Goal: Transaction & Acquisition: Purchase product/service

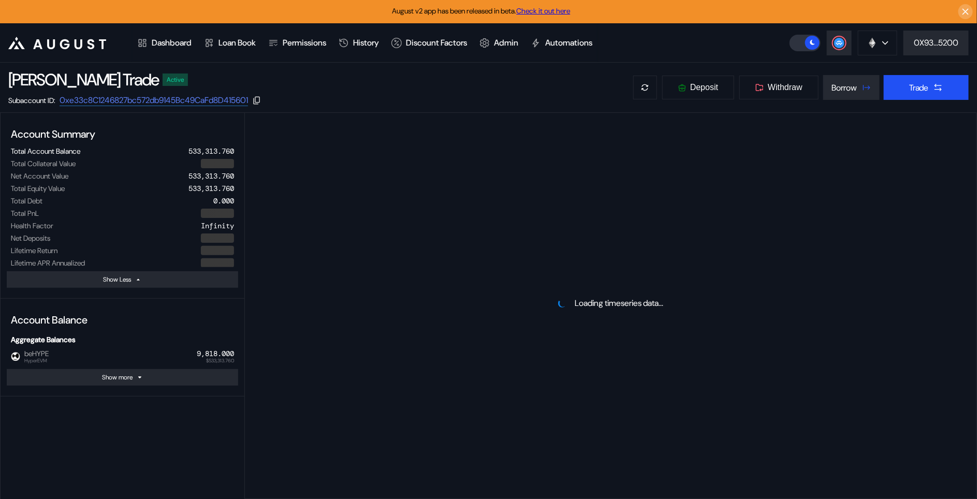
select select "*"
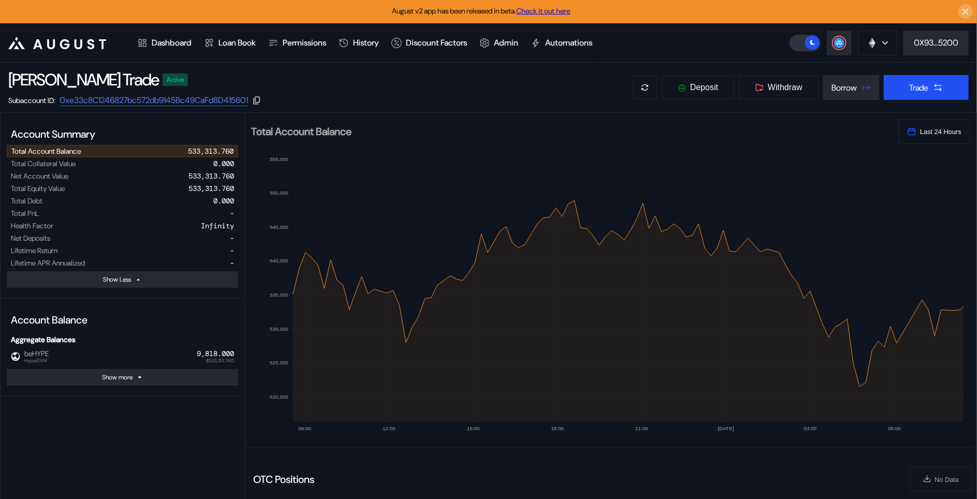
click at [826, 45] on div "Avalanche Ethereum Arbitrum One Polygon Base BNB Smart Chain Scroll Linea OP Ma…" at bounding box center [883, 43] width 187 height 25
click at [845, 38] on button at bounding box center [839, 43] width 25 height 25
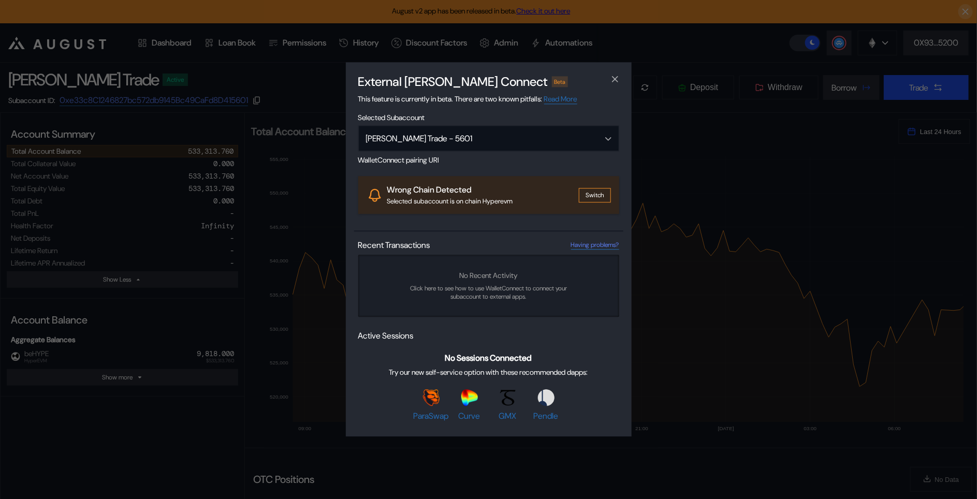
click at [600, 193] on button "Switch" at bounding box center [595, 195] width 32 height 15
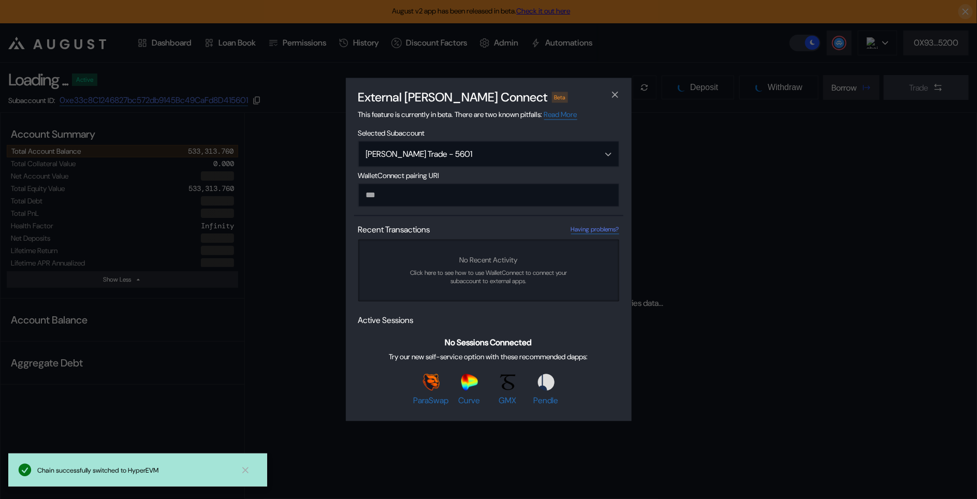
select select "*"
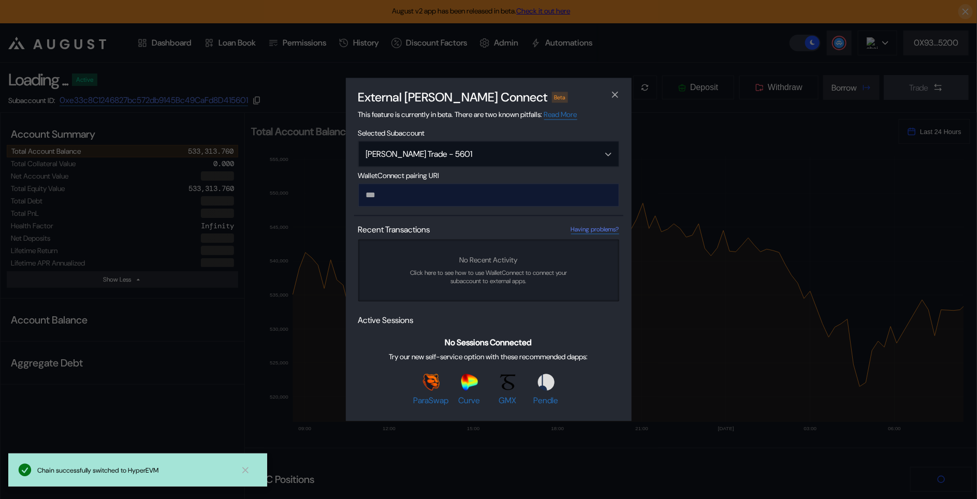
click at [541, 201] on input "modal" at bounding box center [488, 195] width 261 height 23
type input "**********"
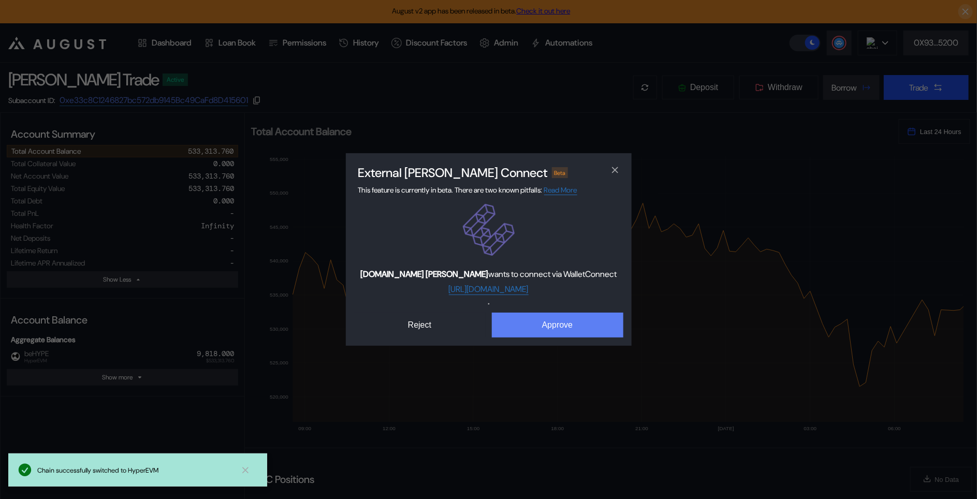
click at [574, 330] on button "Approve" at bounding box center [558, 325] width 132 height 25
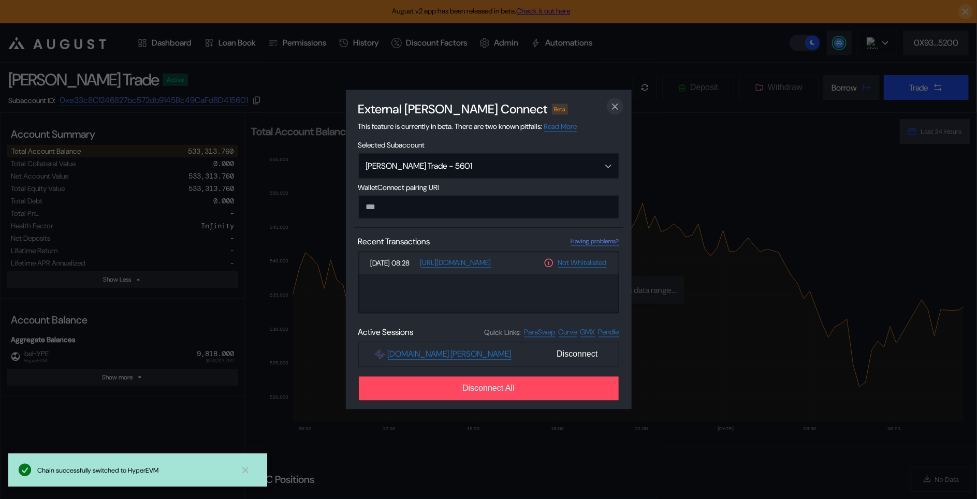
click at [615, 105] on icon "close modal" at bounding box center [615, 106] width 10 height 11
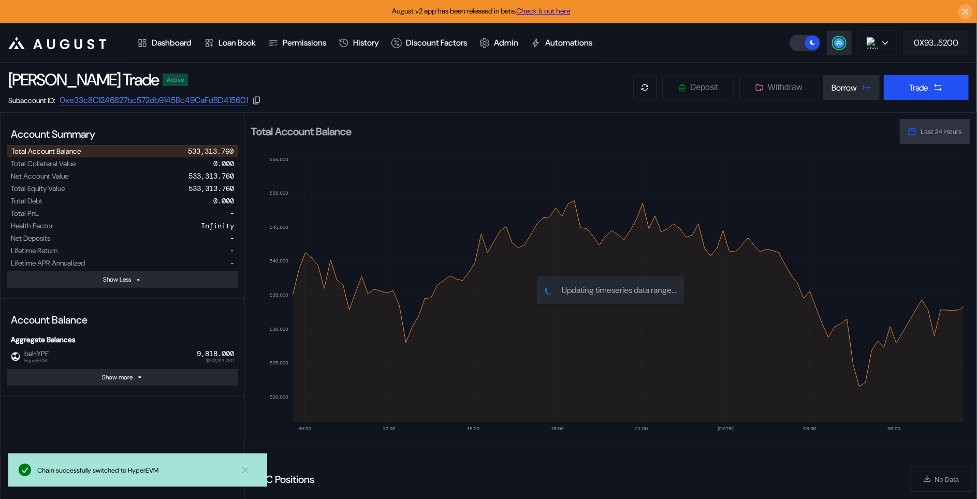
click at [948, 36] on button "0X93...5200" at bounding box center [936, 43] width 65 height 25
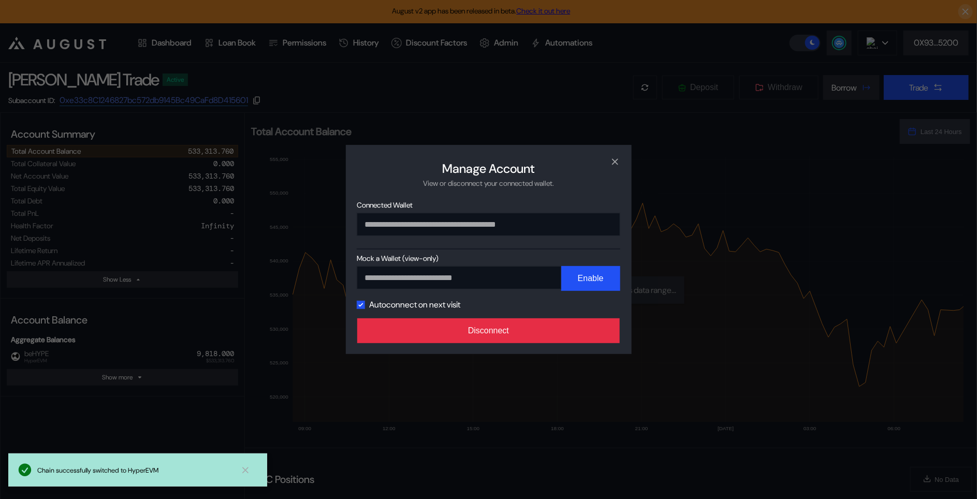
click at [484, 334] on button "Disconnect" at bounding box center [488, 331] width 263 height 25
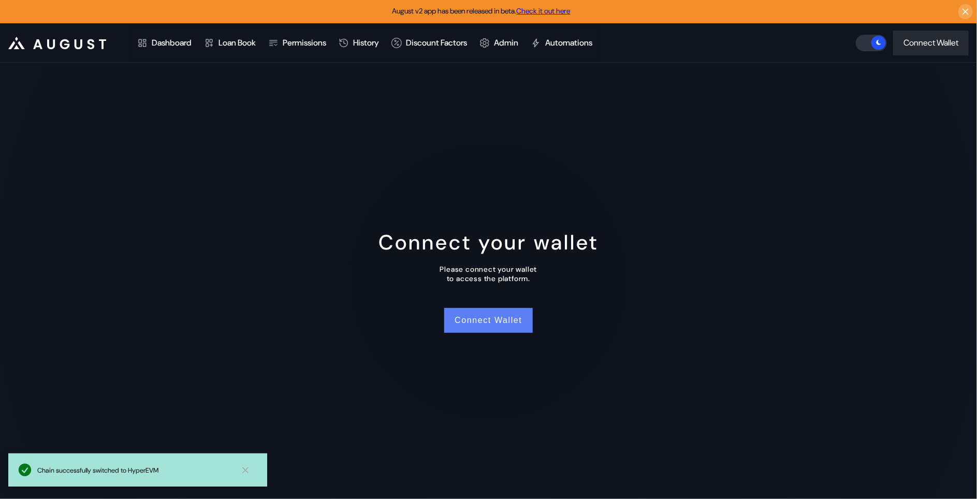
click at [477, 328] on button "Connect Wallet" at bounding box center [488, 320] width 88 height 25
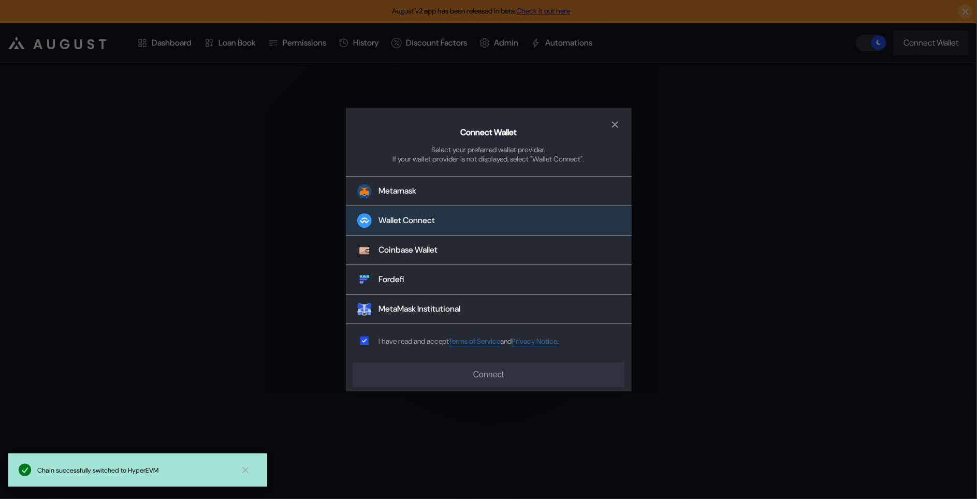
click at [430, 222] on div "Wallet Connect" at bounding box center [407, 220] width 56 height 11
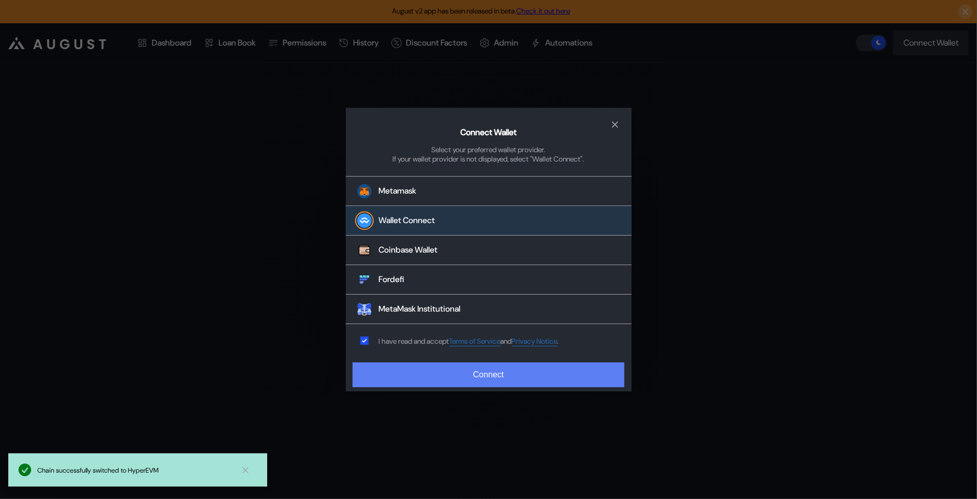
click at [423, 373] on button "Connect" at bounding box center [488, 375] width 271 height 25
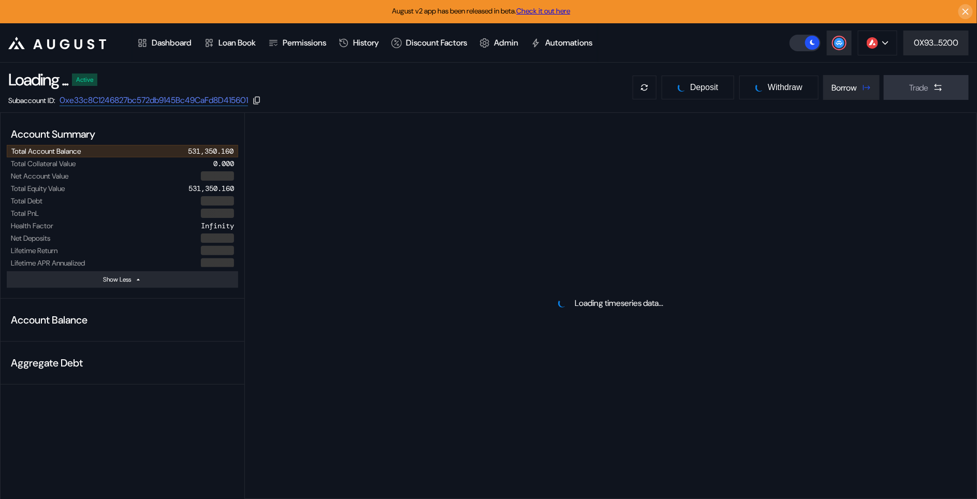
select select "*"
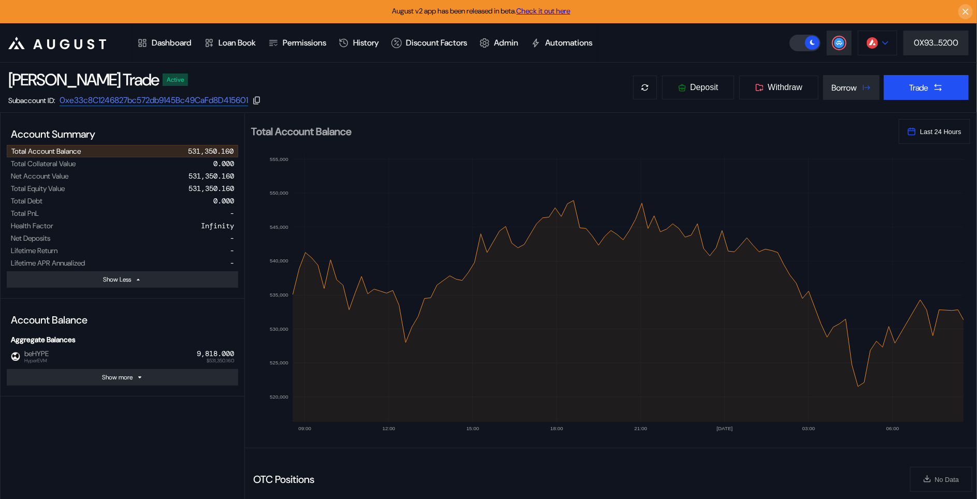
click at [888, 47] on button at bounding box center [877, 43] width 39 height 25
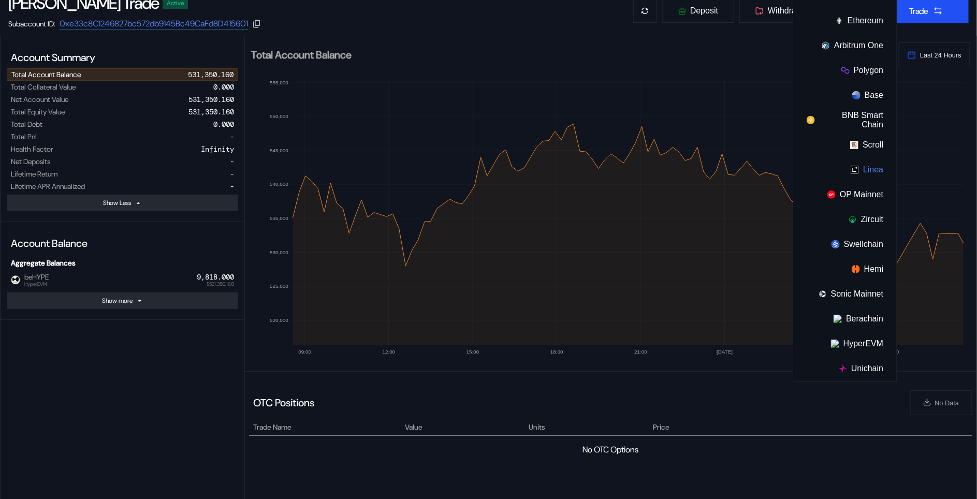
scroll to position [105, 0]
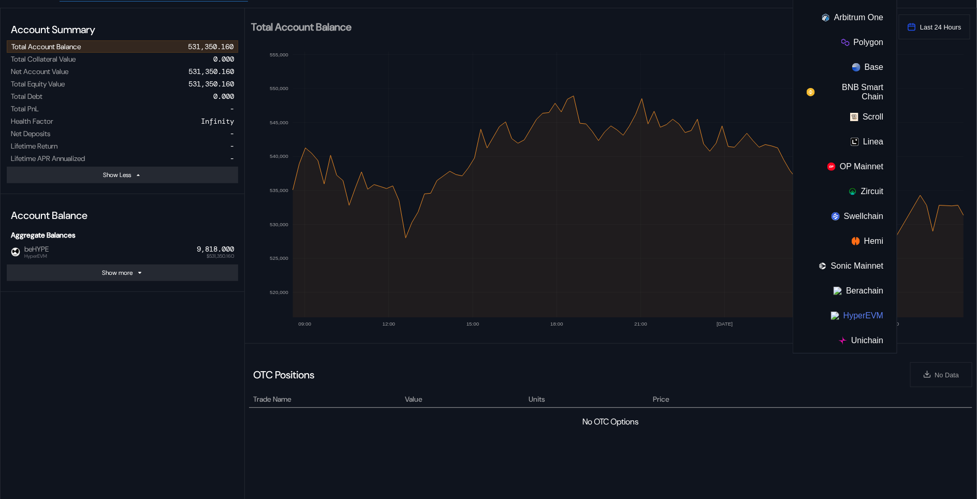
click at [843, 313] on button "HyperEVM" at bounding box center [845, 315] width 104 height 25
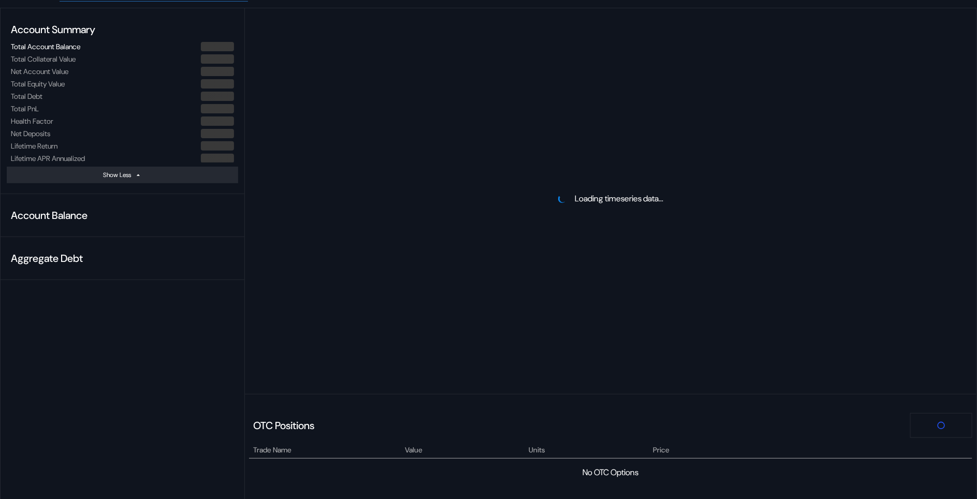
scroll to position [0, 0]
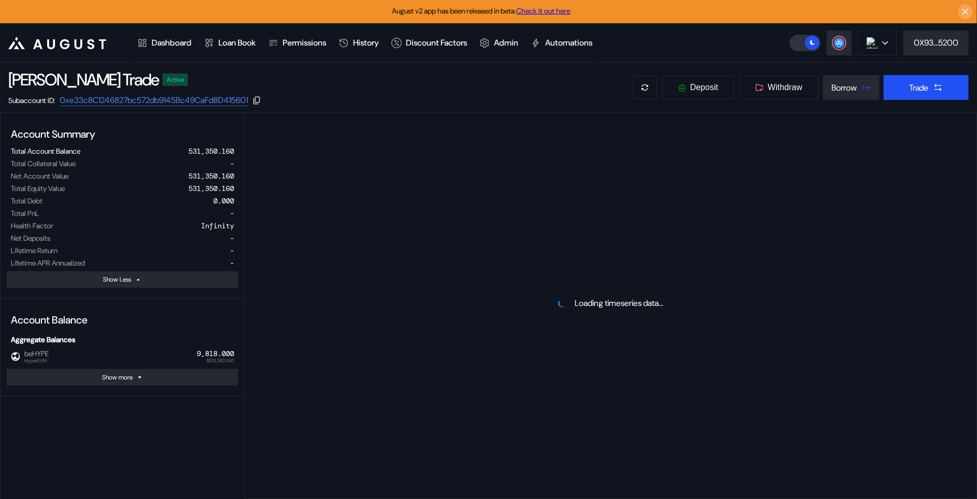
select select "*"
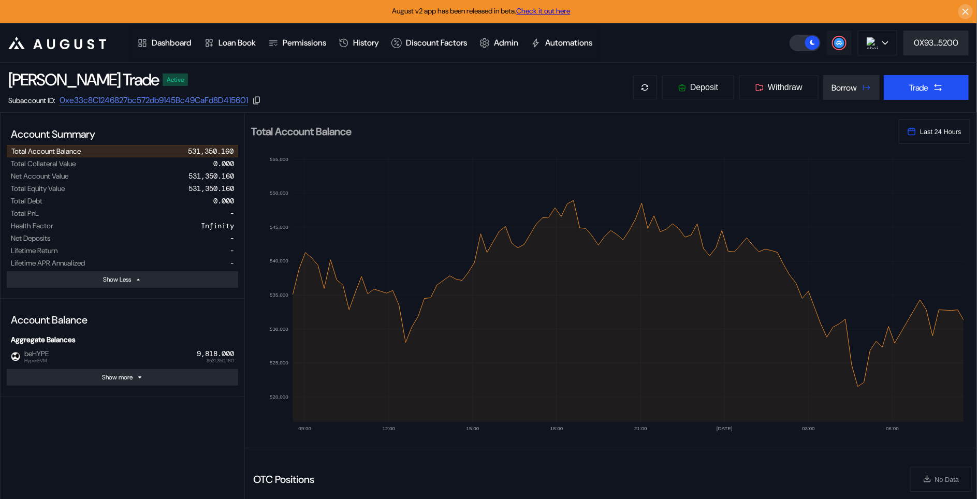
click at [837, 47] on circle at bounding box center [839, 43] width 10 height 10
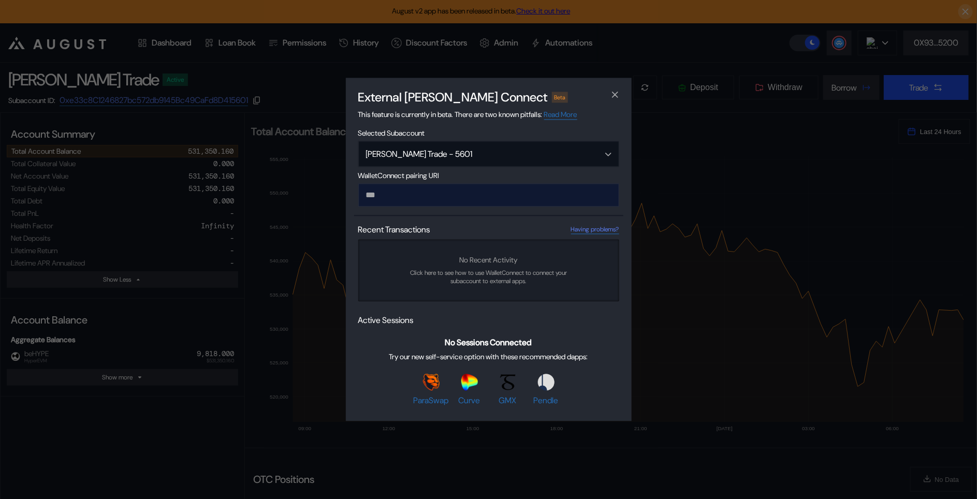
click at [590, 193] on input "modal" at bounding box center [488, 195] width 261 height 23
type input "**********"
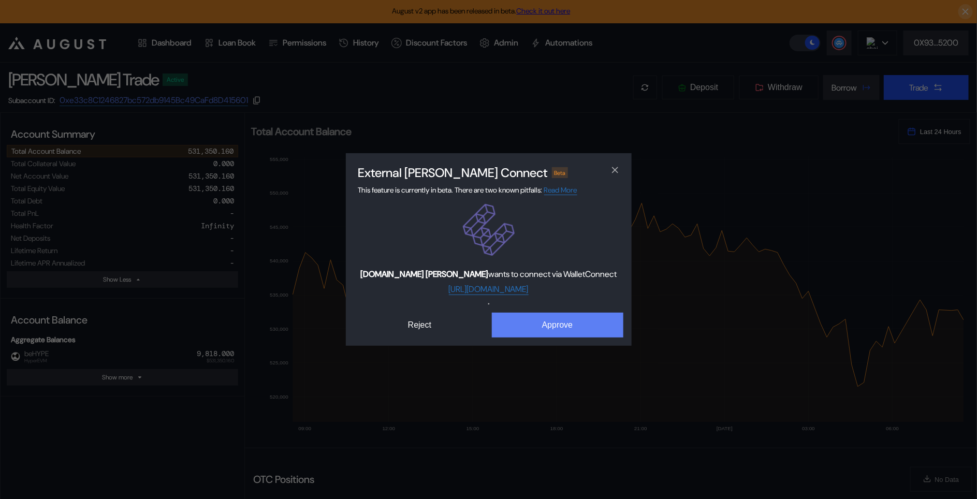
click at [576, 318] on button "Approve" at bounding box center [558, 325] width 132 height 25
